Goal: Transaction & Acquisition: Purchase product/service

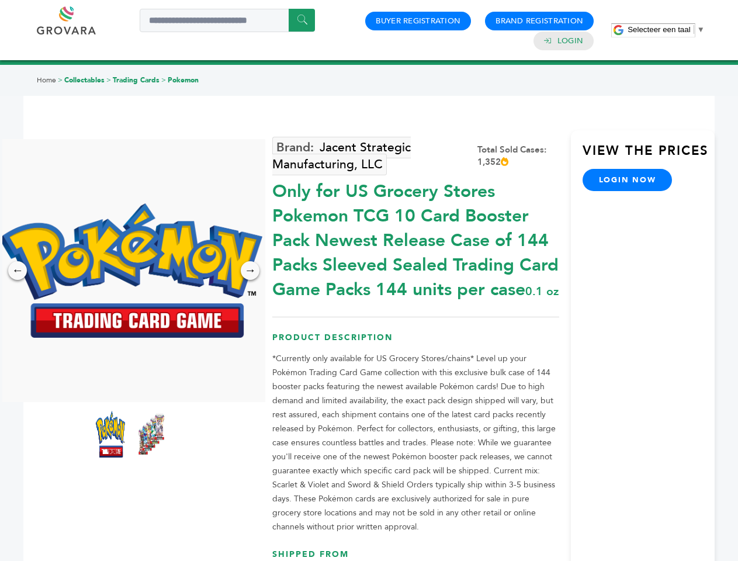
click at [666, 29] on span "Selecteer een taal" at bounding box center [658, 29] width 63 height 9
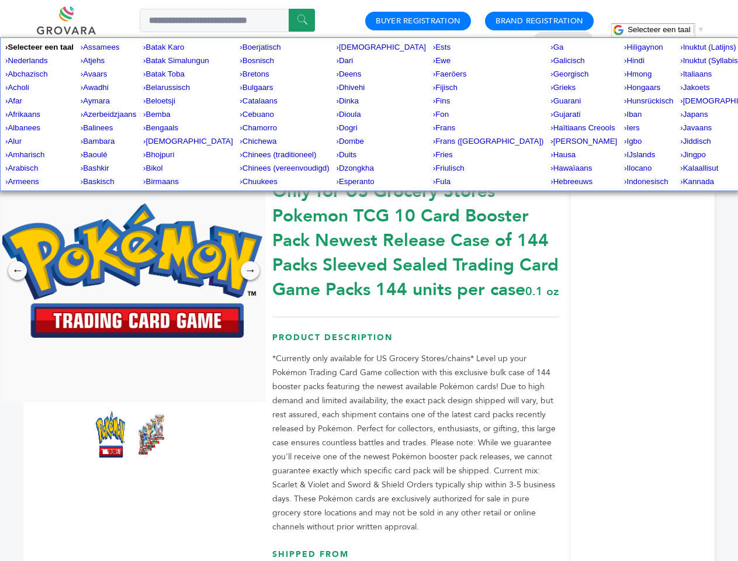
click at [131, 270] on img at bounding box center [130, 270] width 263 height 134
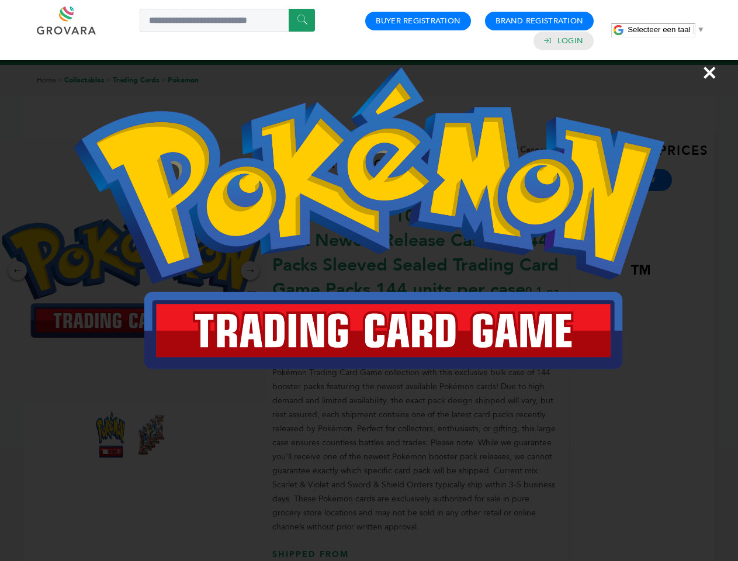
click at [18, 270] on div "×" at bounding box center [369, 280] width 738 height 561
click at [250, 270] on div "→" at bounding box center [250, 270] width 19 height 19
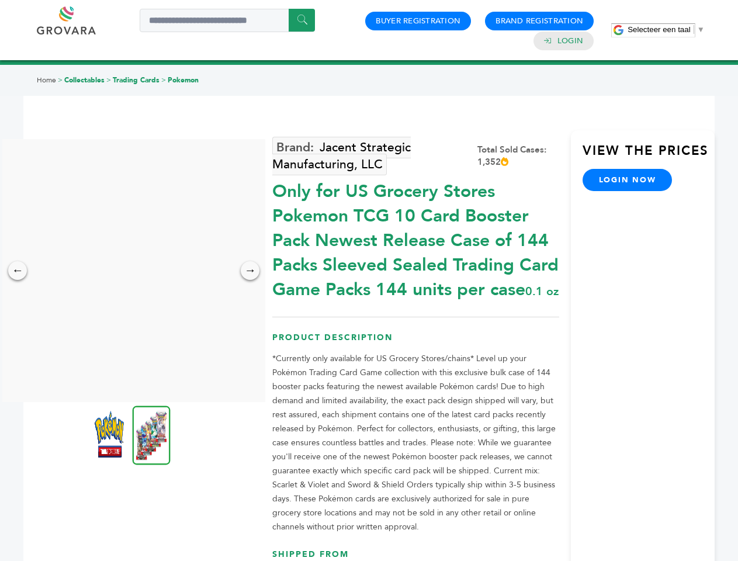
click at [110, 434] on img at bounding box center [109, 434] width 29 height 47
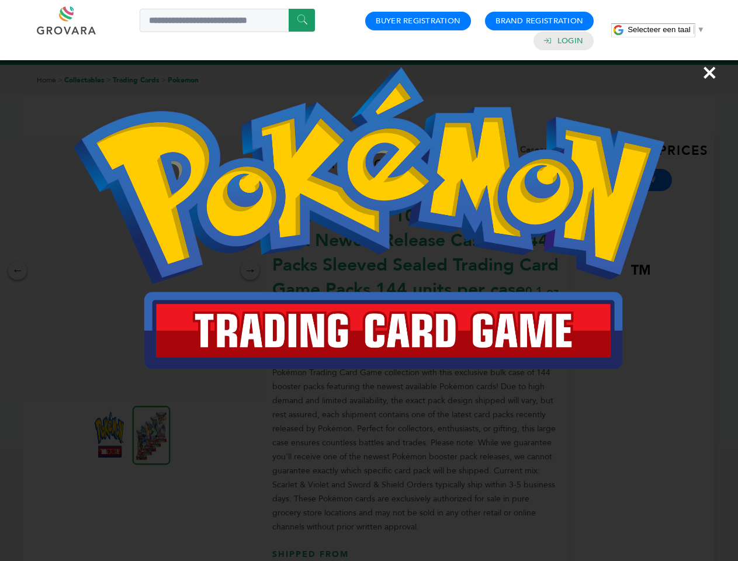
click at [151, 434] on div "×" at bounding box center [369, 280] width 738 height 561
